Goal: Task Accomplishment & Management: Manage account settings

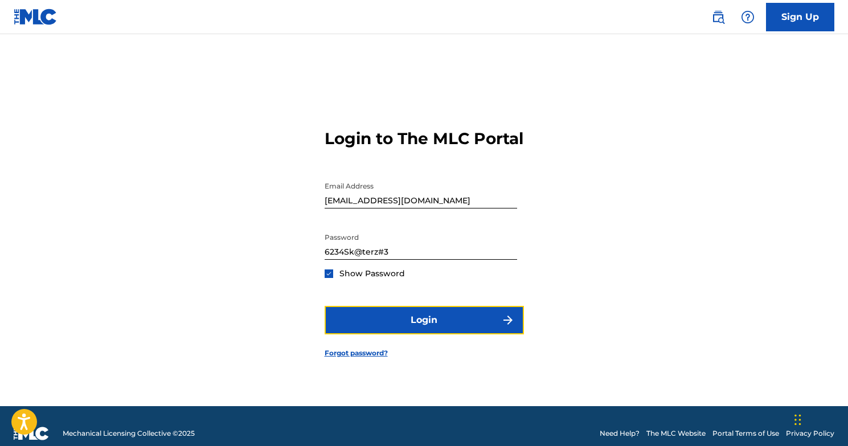
click at [464, 334] on button "Login" at bounding box center [424, 320] width 199 height 28
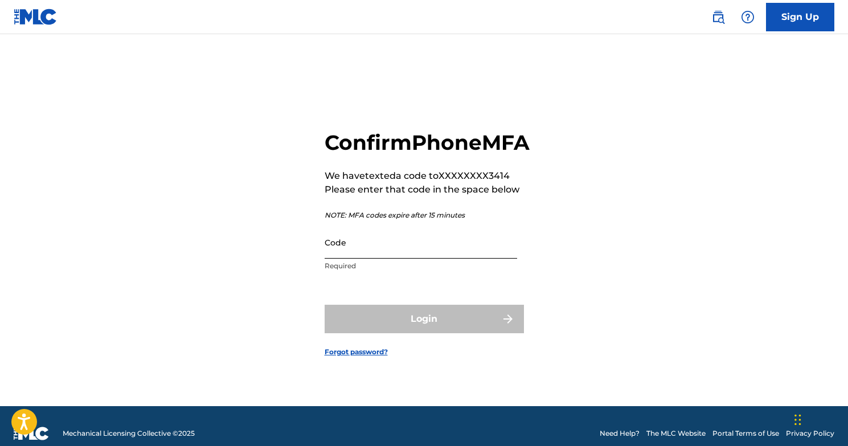
click at [404, 258] on input "Code" at bounding box center [421, 242] width 192 height 32
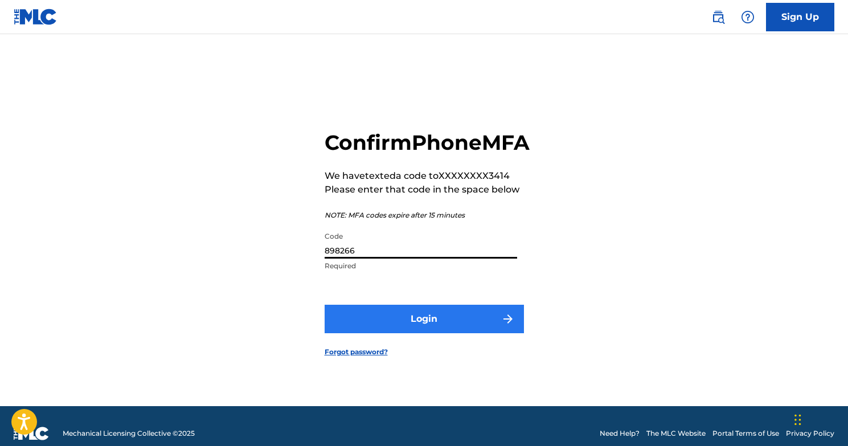
type input "898266"
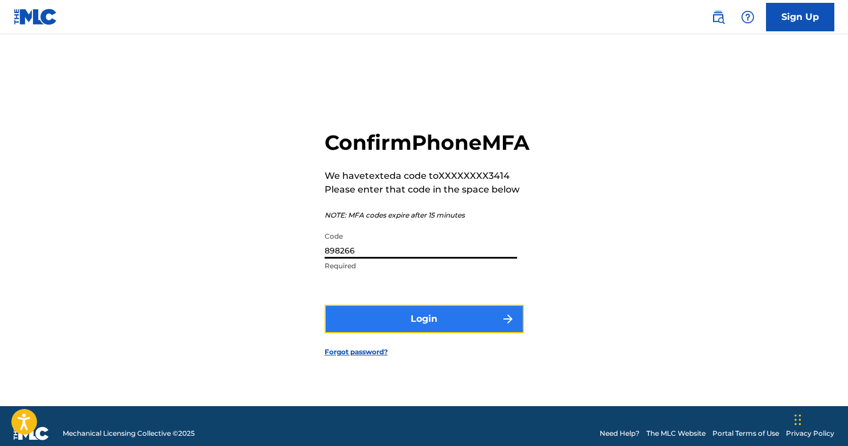
click at [387, 325] on button "Login" at bounding box center [424, 319] width 199 height 28
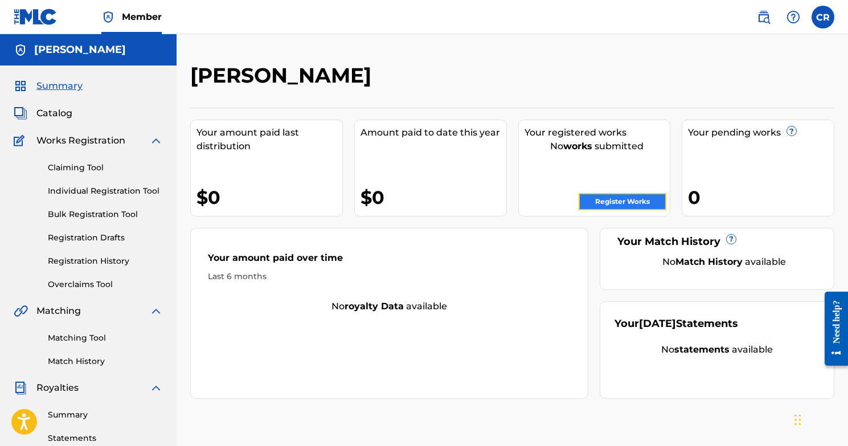
click at [615, 203] on link "Register Works" at bounding box center [622, 201] width 88 height 17
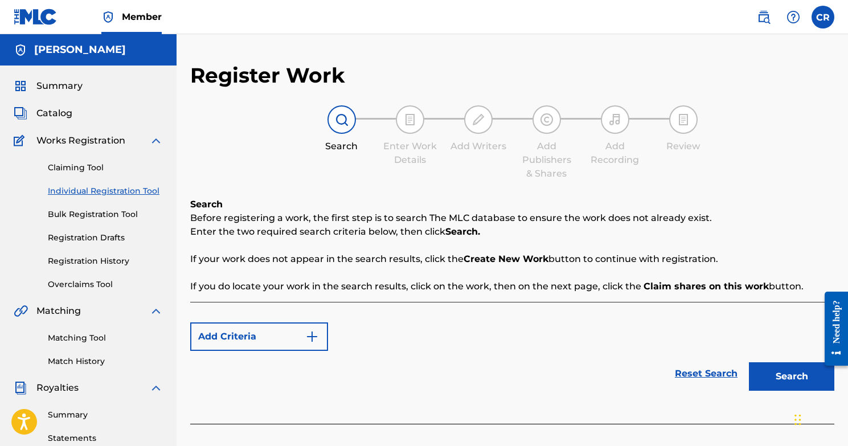
click at [111, 141] on span "Works Registration" at bounding box center [80, 141] width 89 height 14
click at [158, 138] on img at bounding box center [156, 141] width 14 height 14
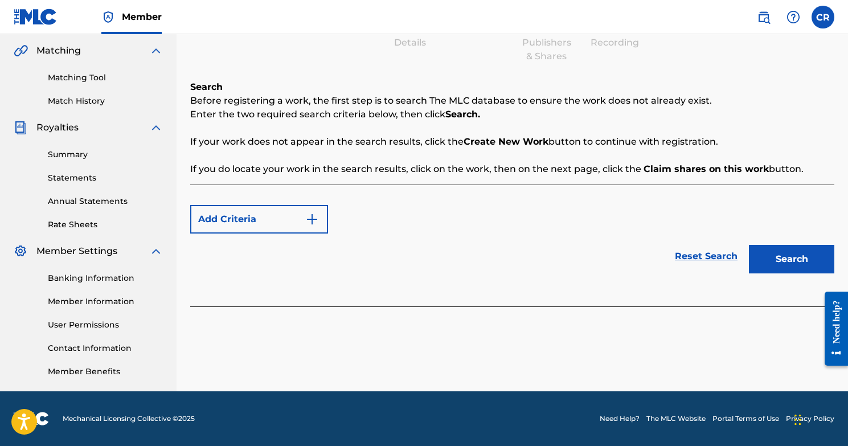
scroll to position [117, 0]
click at [82, 302] on link "Member Information" at bounding box center [105, 302] width 115 height 12
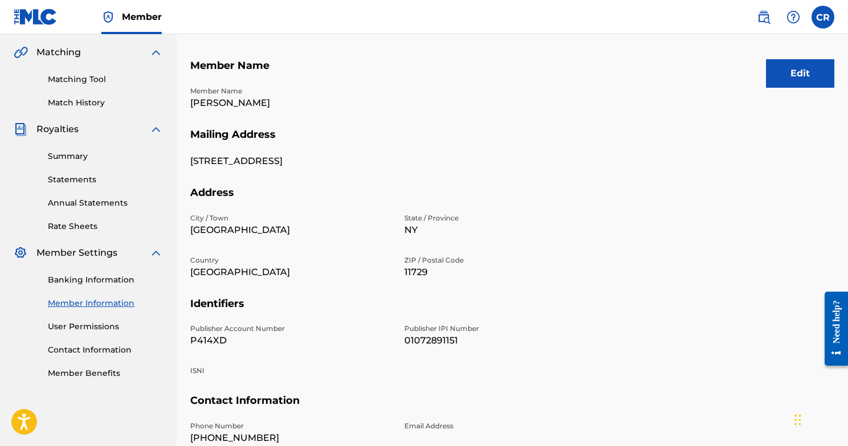
scroll to position [115, 0]
click at [408, 345] on p "01072891151" at bounding box center [504, 341] width 200 height 14
click at [786, 67] on button "Edit" at bounding box center [800, 74] width 68 height 28
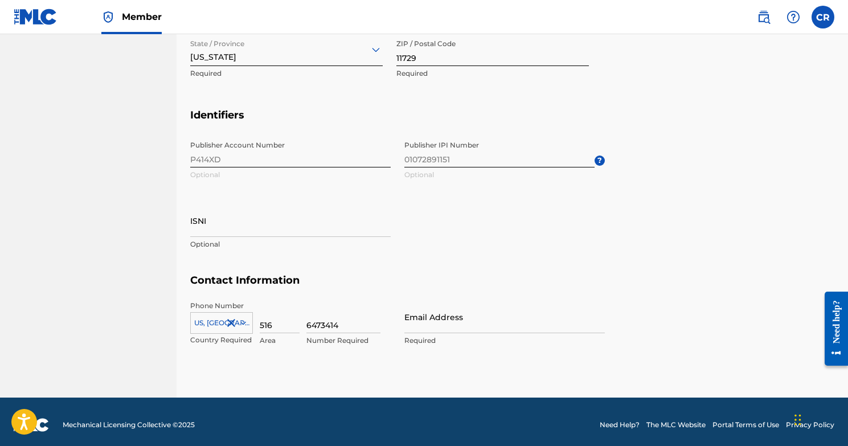
scroll to position [515, 0]
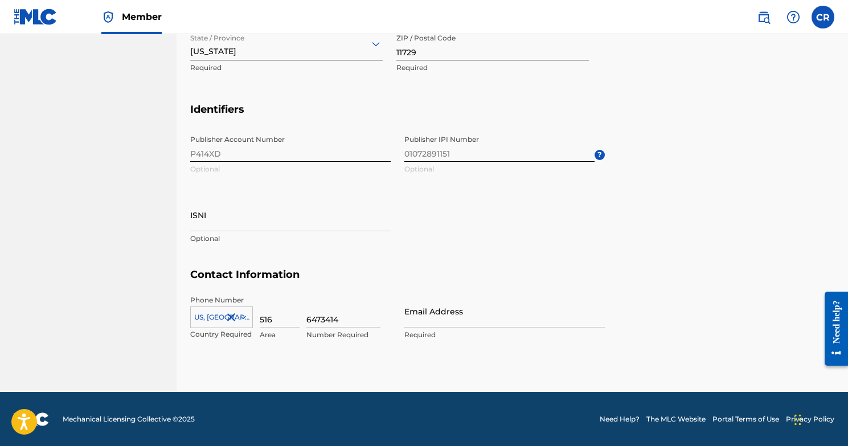
click at [552, 150] on span "Publisher IPI Number 01072891151 Optional ?" at bounding box center [504, 154] width 200 height 51
click at [479, 208] on div "Publisher Account Number P414XD Optional Publisher IPI Number 01072891151 Optio…" at bounding box center [397, 198] width 415 height 139
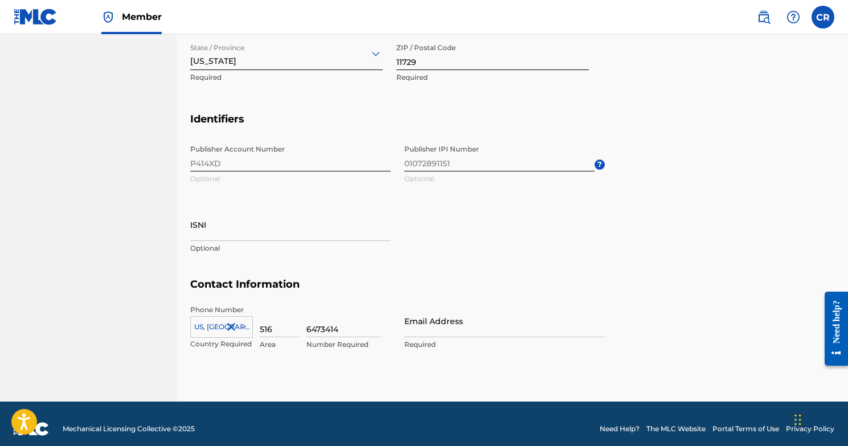
scroll to position [500, 0]
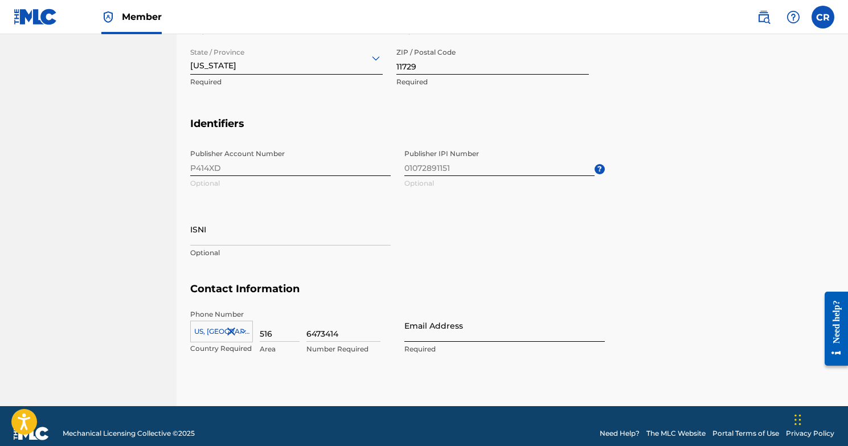
click at [432, 332] on input "Email Address" at bounding box center [504, 325] width 200 height 32
type input "[EMAIL_ADDRESS][DOMAIN_NAME]"
type input "[PERSON_NAME]"
type input "[GEOGRAPHIC_DATA]"
type input "NY"
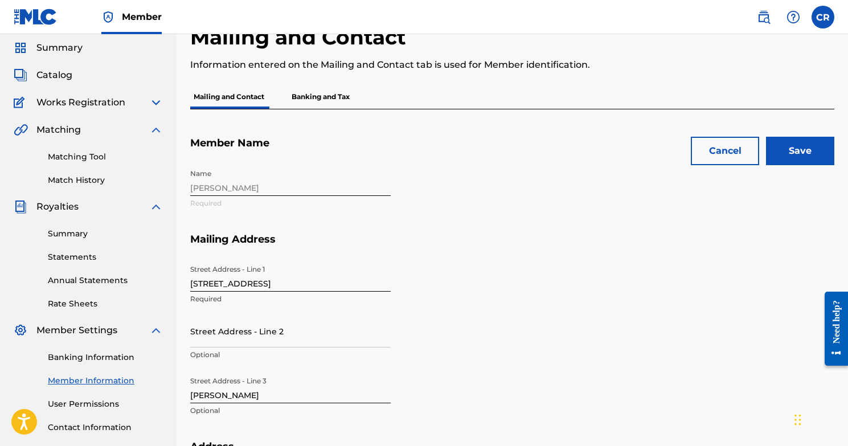
scroll to position [23, 0]
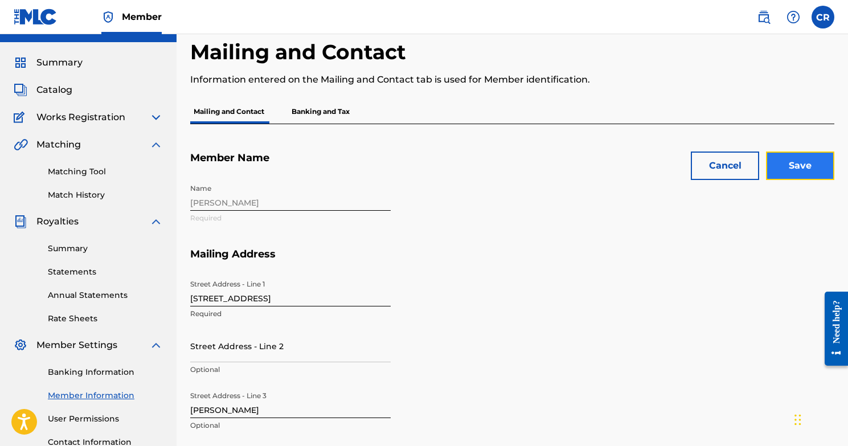
click at [782, 172] on input "Save" at bounding box center [800, 165] width 68 height 28
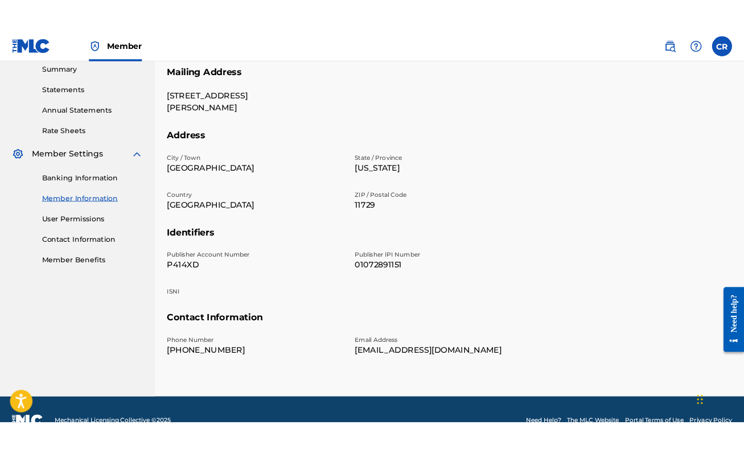
scroll to position [229, 0]
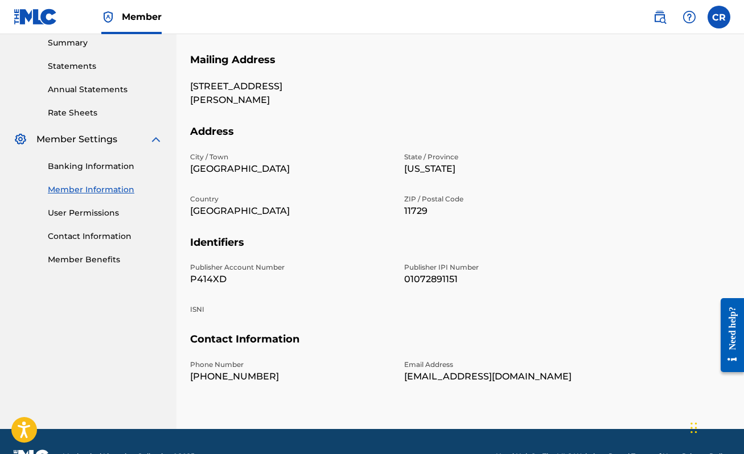
click at [414, 284] on p "01072891151" at bounding box center [504, 280] width 200 height 14
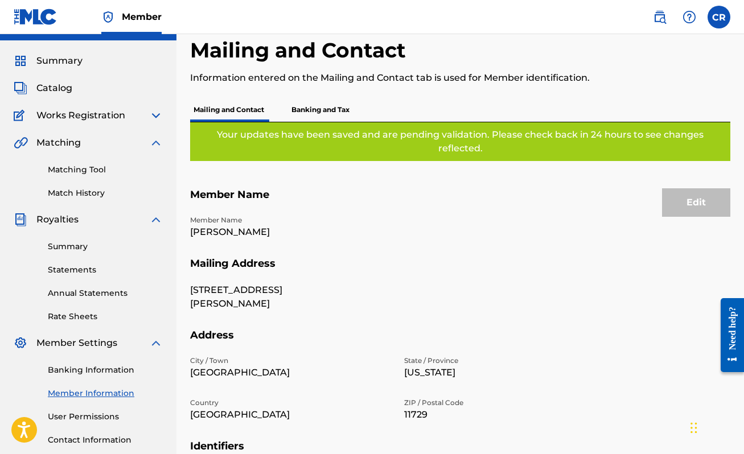
scroll to position [19, 0]
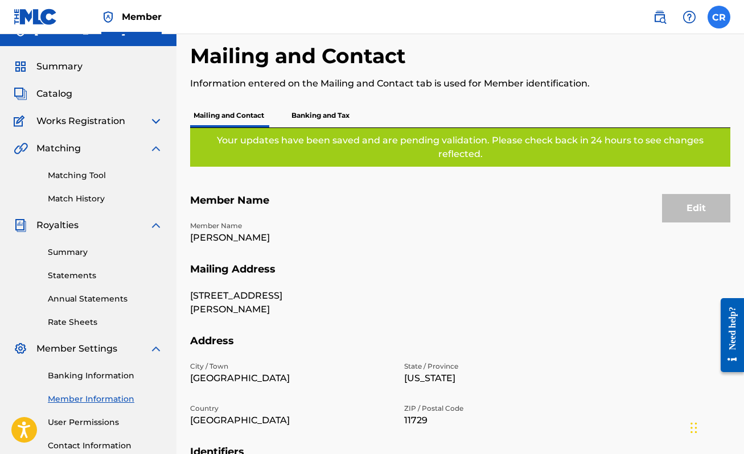
click at [715, 18] on label at bounding box center [719, 17] width 23 height 23
click at [719, 17] on input "CR [PERSON_NAME] [EMAIL_ADDRESS][DOMAIN_NAME] Profile Log out" at bounding box center [719, 17] width 0 height 0
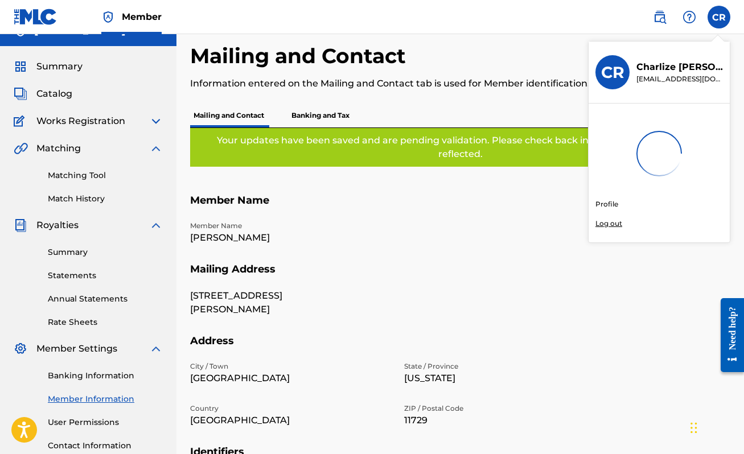
click at [604, 204] on link "Profile" at bounding box center [607, 204] width 23 height 10
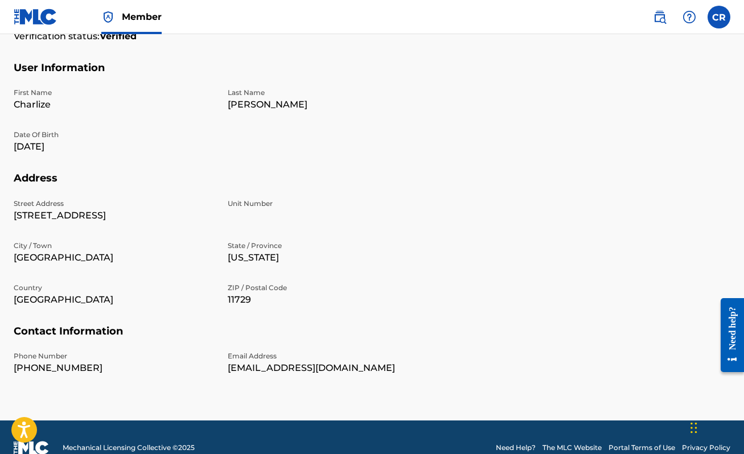
scroll to position [312, 0]
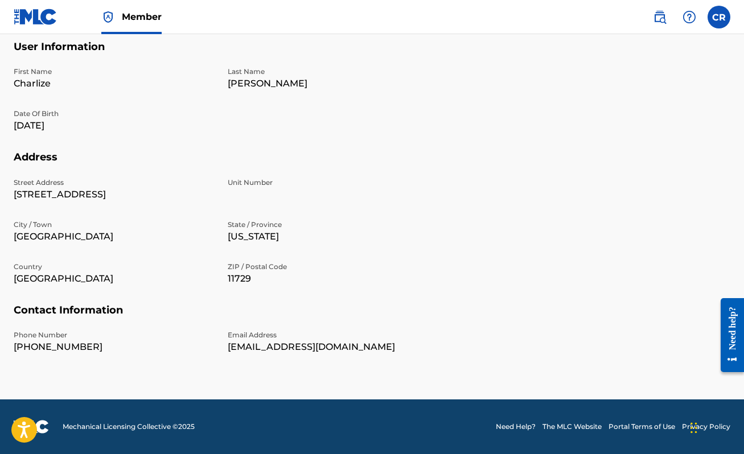
click at [519, 427] on link "Need Help?" at bounding box center [516, 427] width 40 height 10
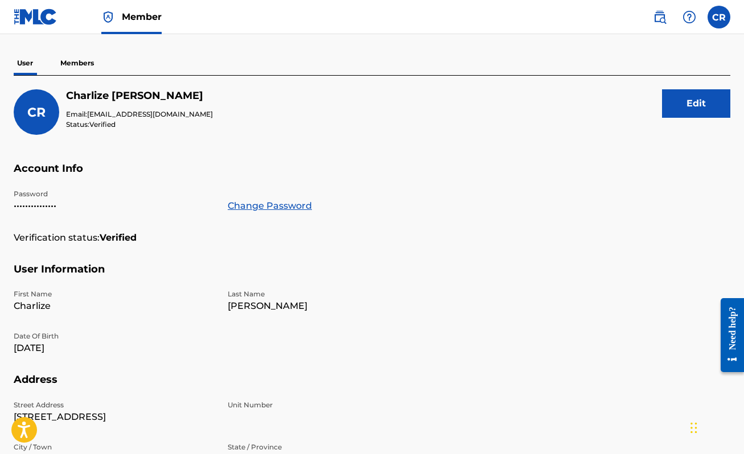
scroll to position [86, 0]
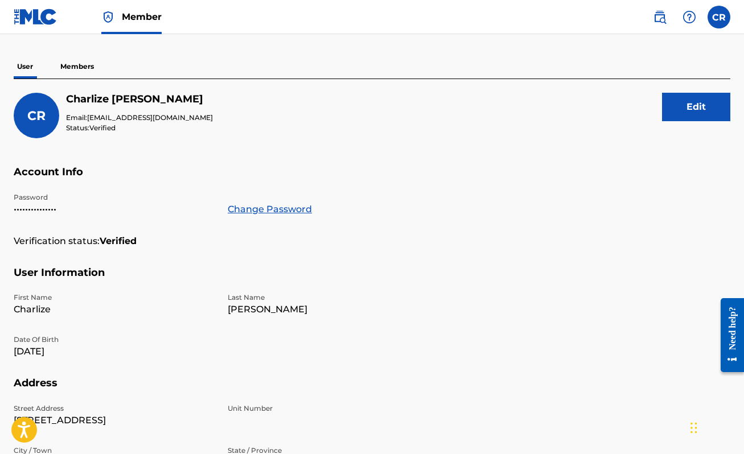
click at [68, 64] on p "Members" at bounding box center [77, 67] width 40 height 24
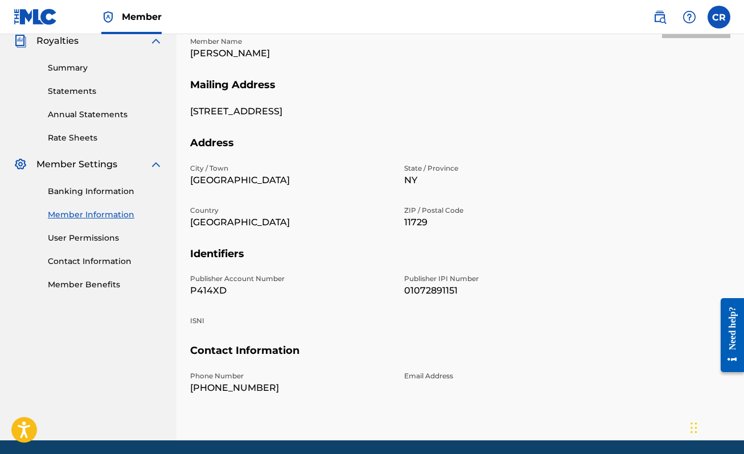
scroll to position [213, 0]
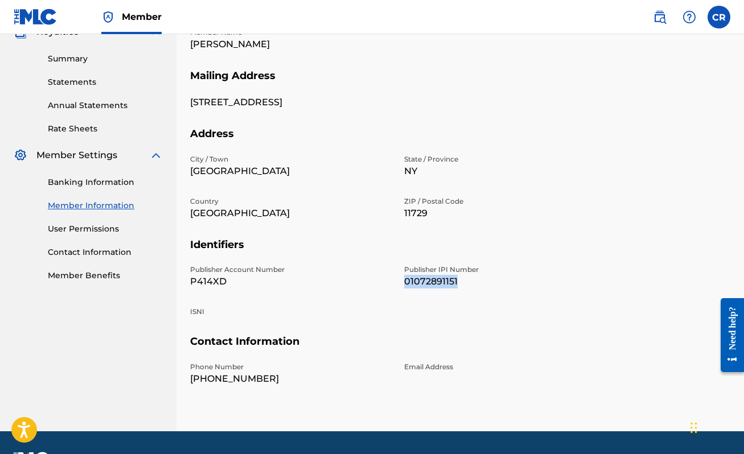
drag, startPoint x: 405, startPoint y: 284, endPoint x: 459, endPoint y: 286, distance: 53.6
click at [459, 286] on p "01072891151" at bounding box center [504, 282] width 200 height 14
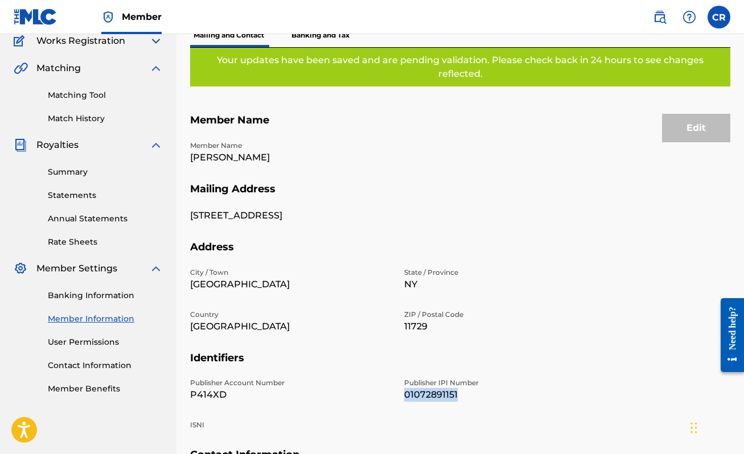
scroll to position [64, 0]
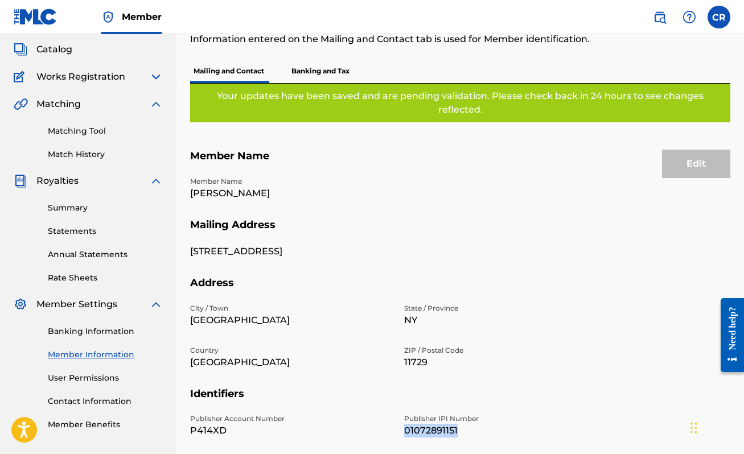
click at [154, 77] on img at bounding box center [156, 77] width 14 height 14
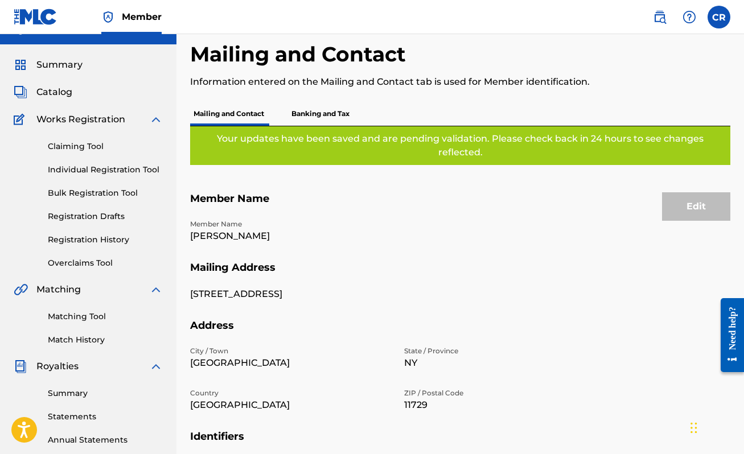
scroll to position [0, 0]
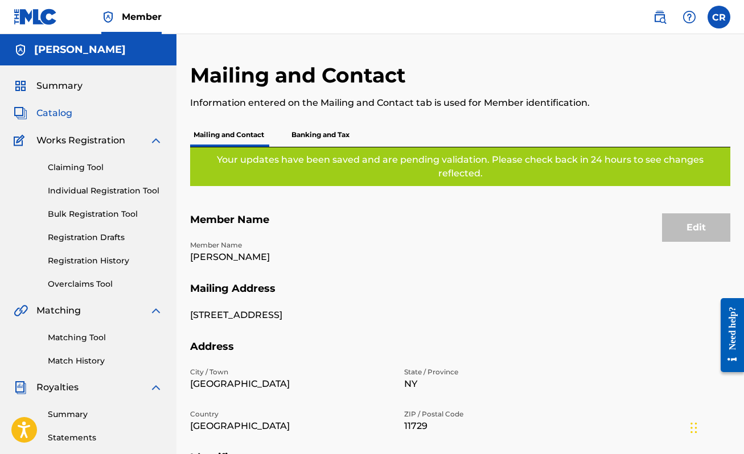
click at [46, 109] on span "Catalog" at bounding box center [54, 113] width 36 height 14
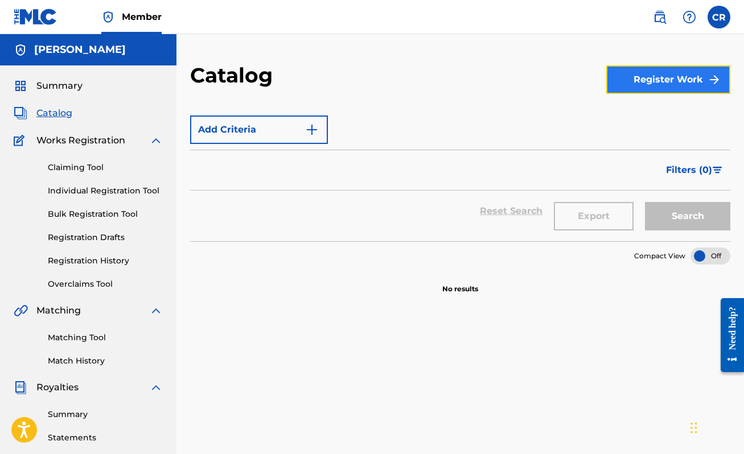
click at [629, 73] on button "Register Work" at bounding box center [668, 79] width 124 height 28
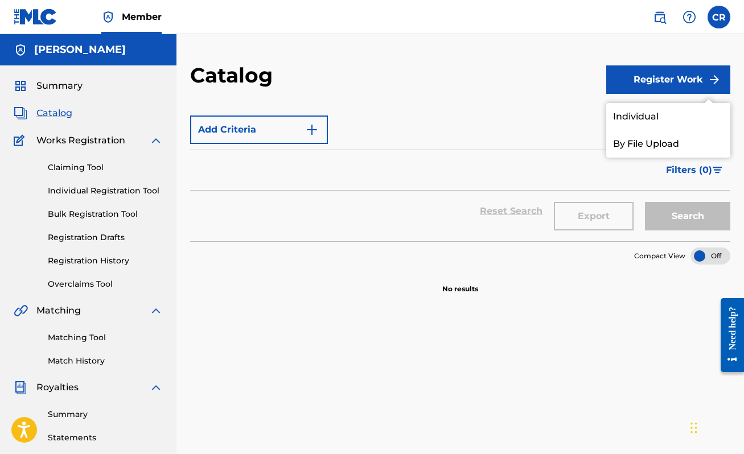
click at [567, 111] on form "Add Criteria Filter Hold Filters Overclaim Dispute Remove Filters Apply Filters…" at bounding box center [460, 176] width 540 height 132
click at [444, 117] on div "Add Criteria" at bounding box center [460, 130] width 540 height 28
click at [624, 118] on link "Individual" at bounding box center [668, 116] width 124 height 27
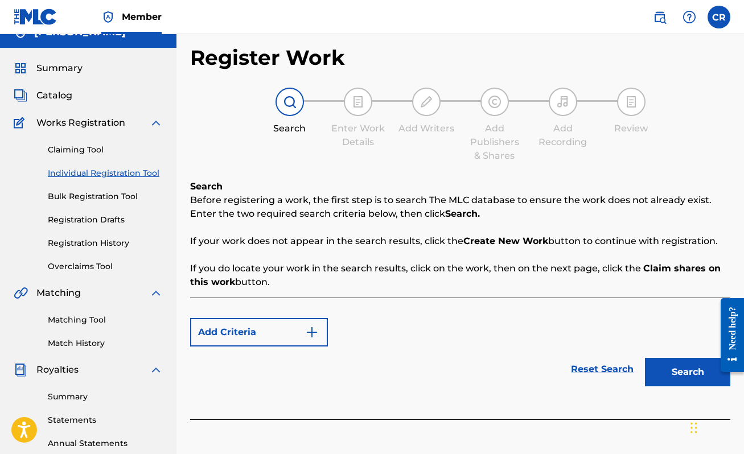
scroll to position [15, 0]
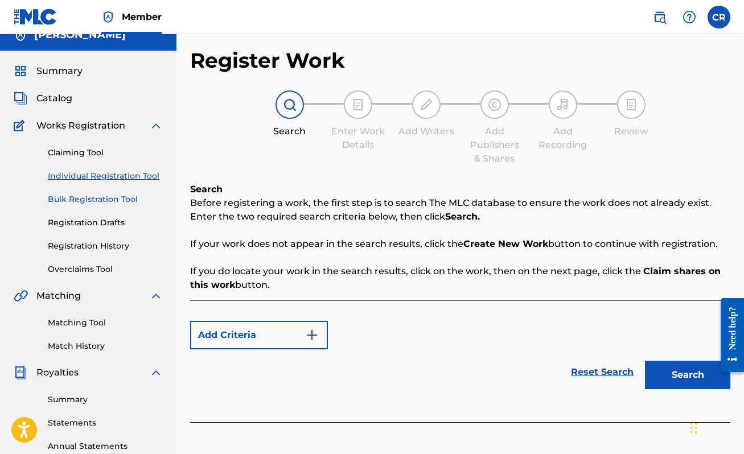
click at [100, 200] on link "Bulk Registration Tool" at bounding box center [105, 200] width 115 height 12
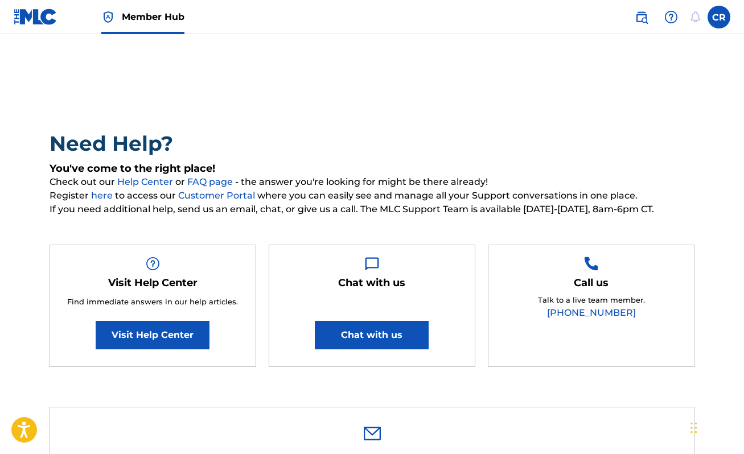
type input "Charlize"
type input "[PERSON_NAME]"
type input "[EMAIL_ADDRESS][DOMAIN_NAME]"
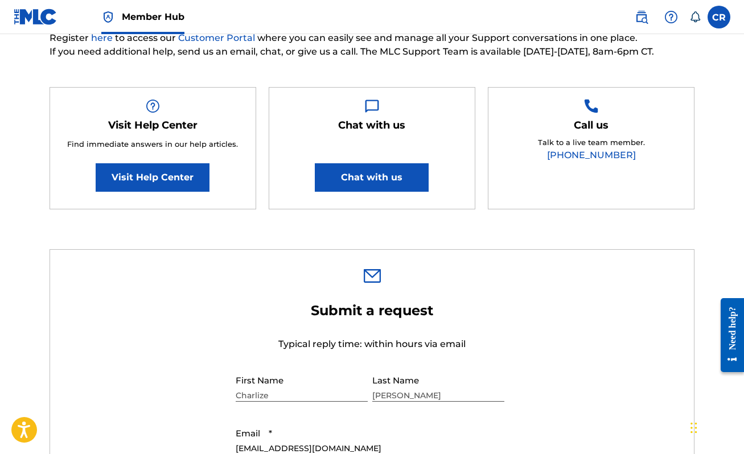
scroll to position [145, 0]
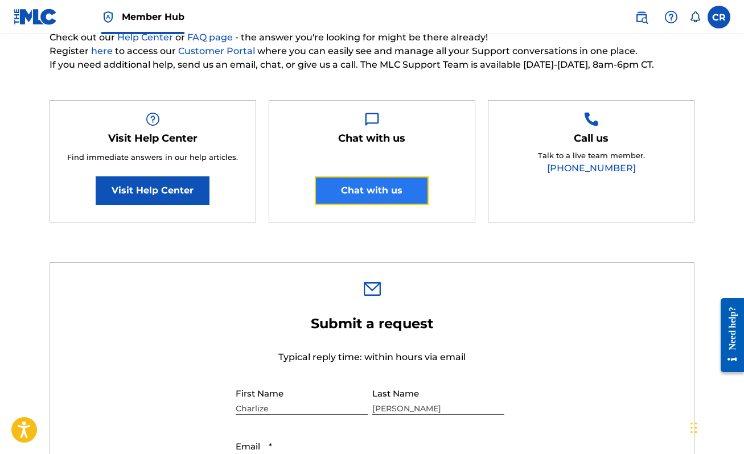
click at [403, 186] on button "Chat with us" at bounding box center [372, 191] width 114 height 28
click at [584, 11] on nav "Member Hub CR CR [PERSON_NAME] [EMAIL_ADDRESS][DOMAIN_NAME] Notification Prefer…" at bounding box center [372, 17] width 744 height 34
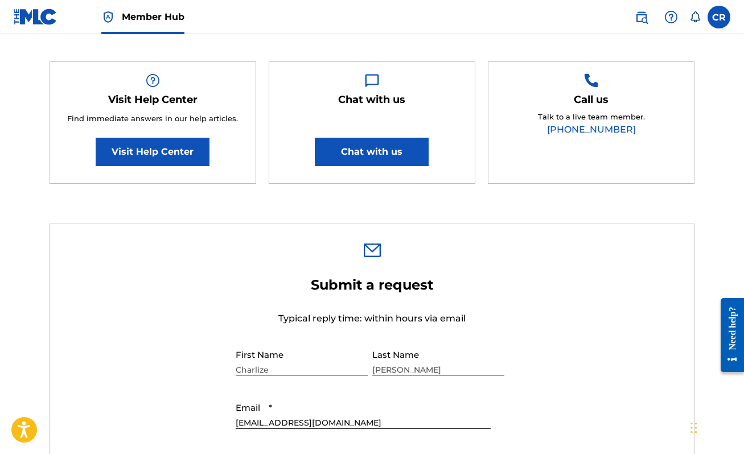
scroll to position [187, 0]
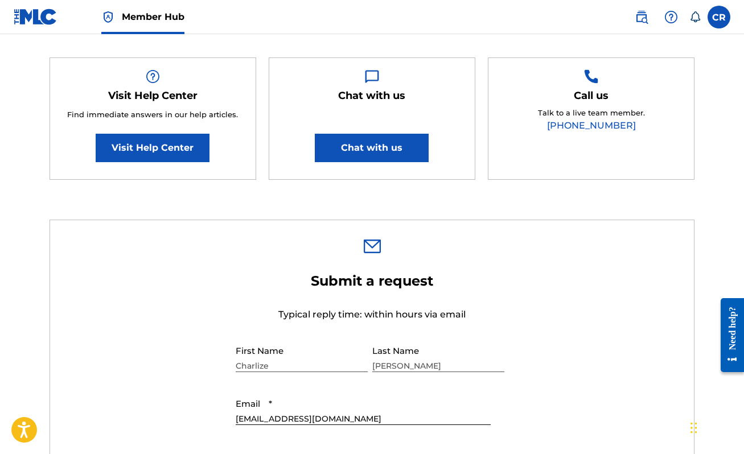
click at [599, 125] on link "[PHONE_NUMBER]" at bounding box center [591, 125] width 89 height 11
